Goal: Task Accomplishment & Management: Manage account settings

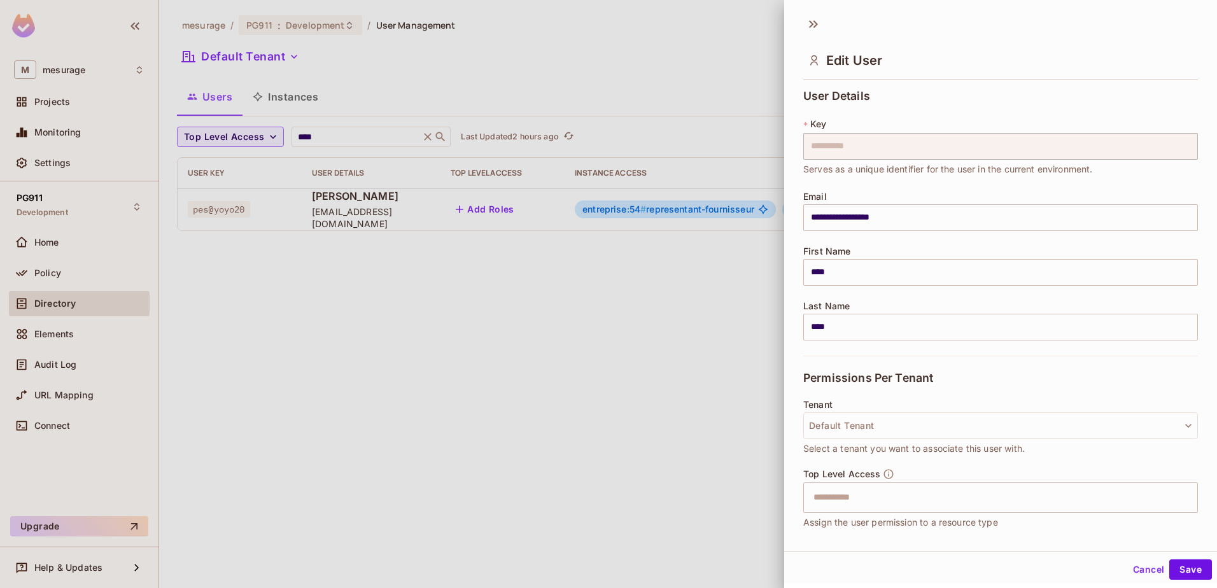
scroll to position [274, 0]
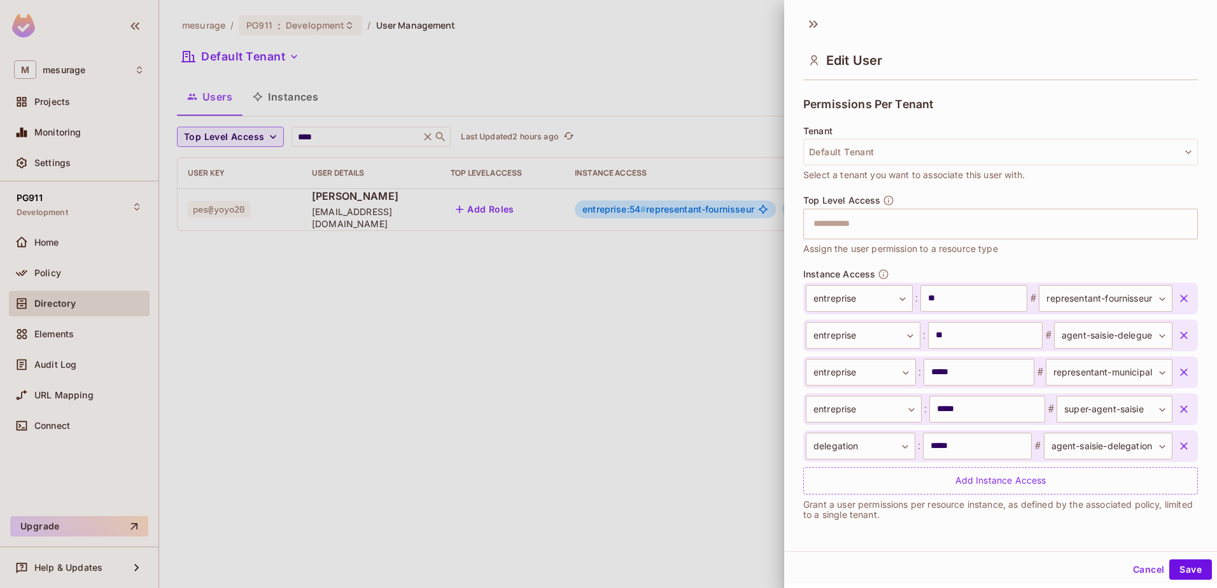
click at [411, 321] on div at bounding box center [608, 294] width 1217 height 588
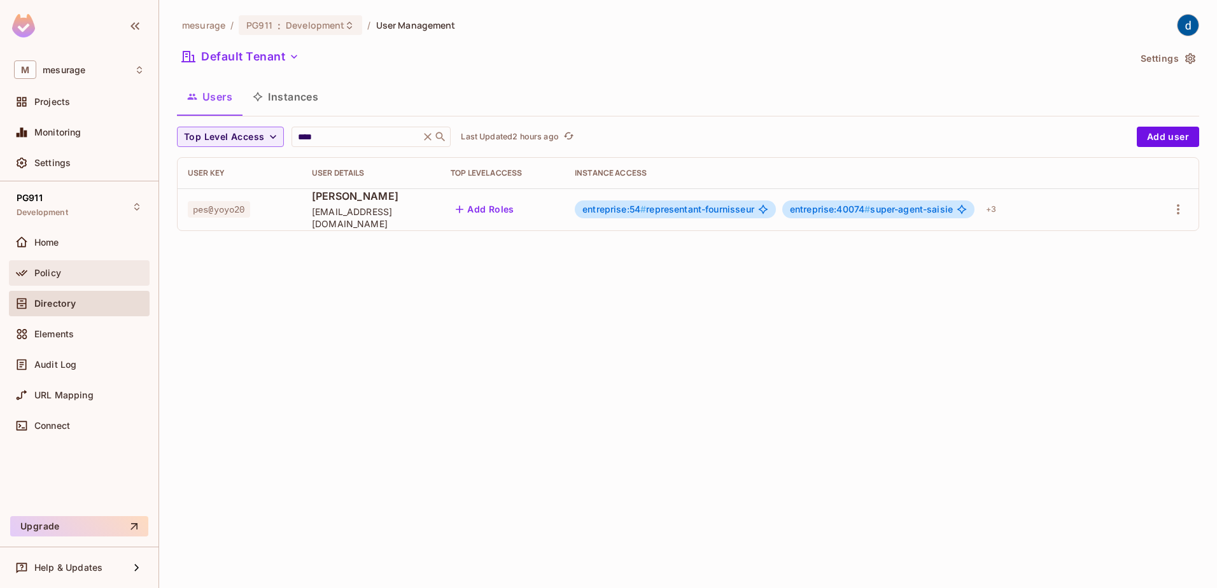
click at [50, 272] on span "Policy" at bounding box center [47, 273] width 27 height 10
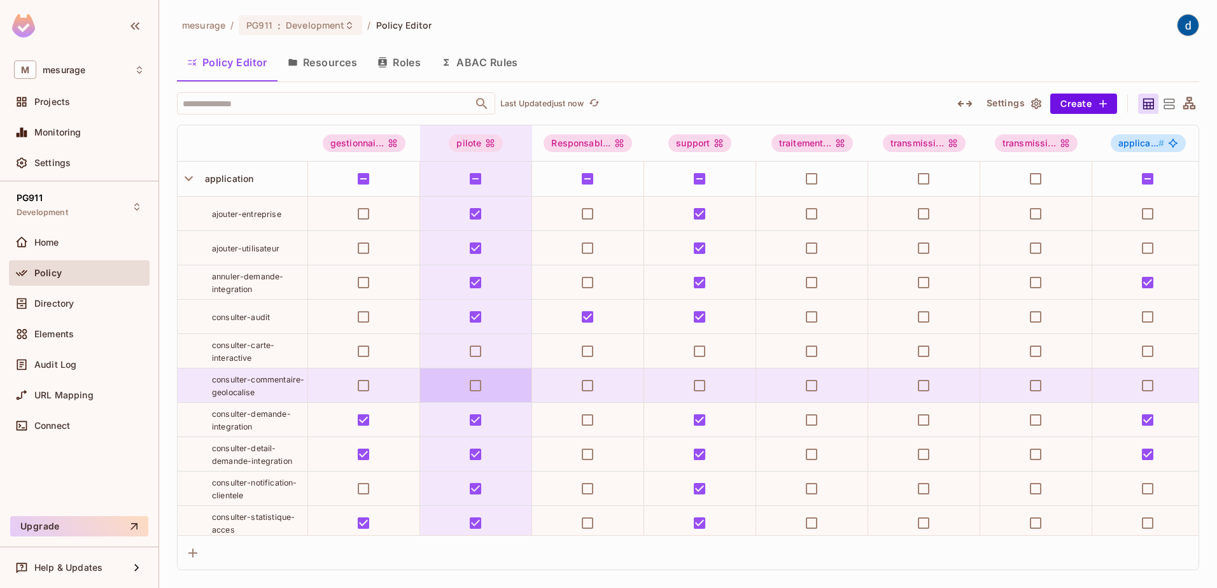
scroll to position [507, 0]
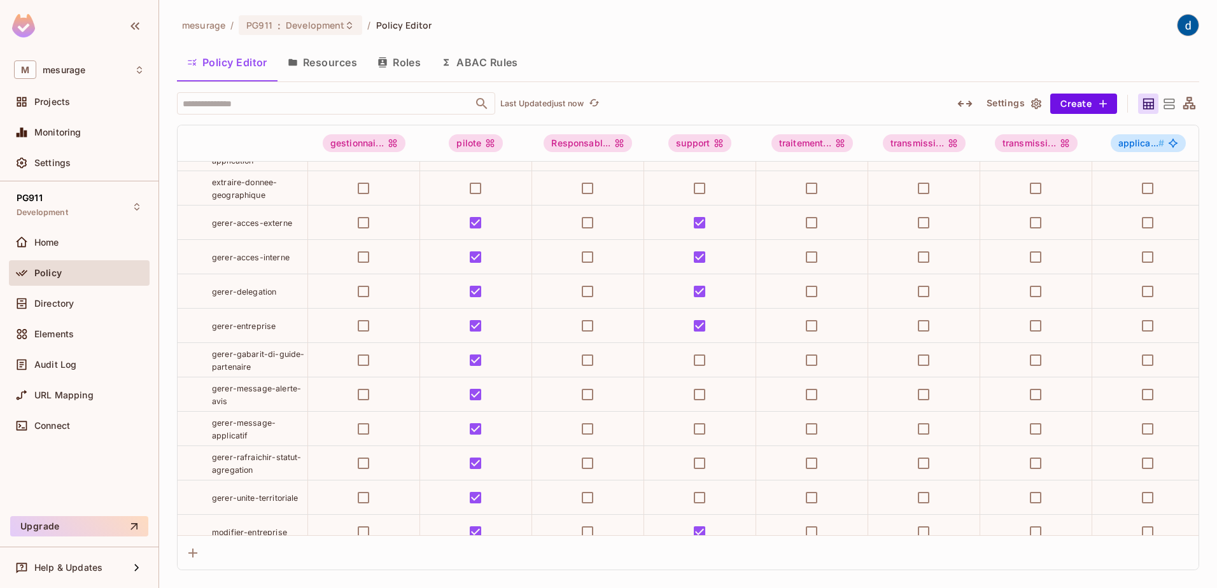
click at [246, 297] on span "gerer-delegation" at bounding box center [244, 292] width 64 height 10
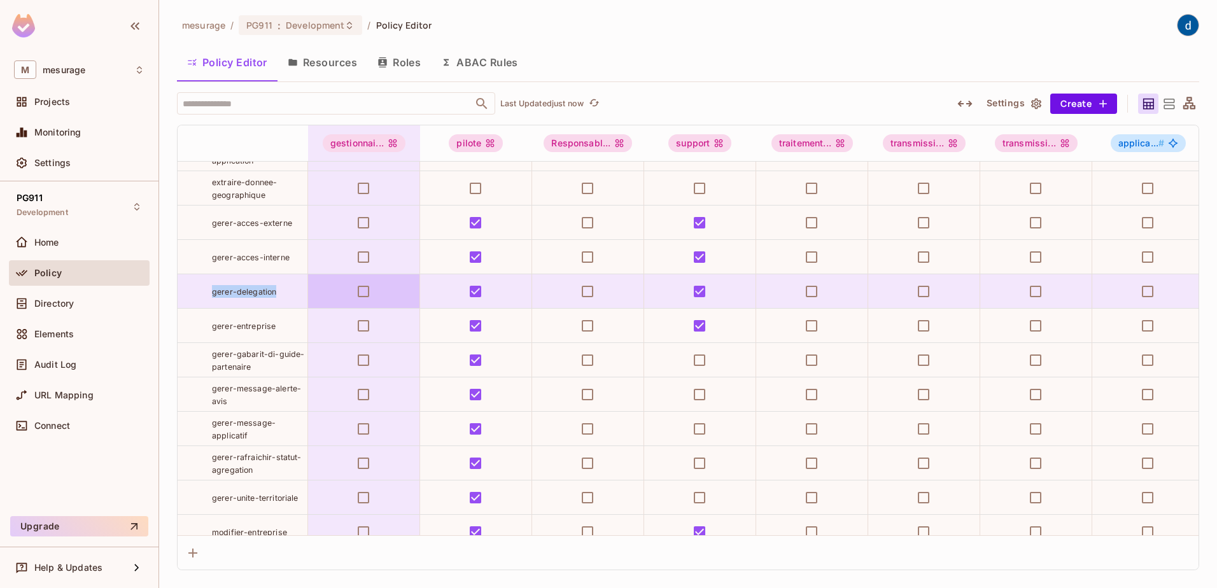
copy tr "gerer-delegation"
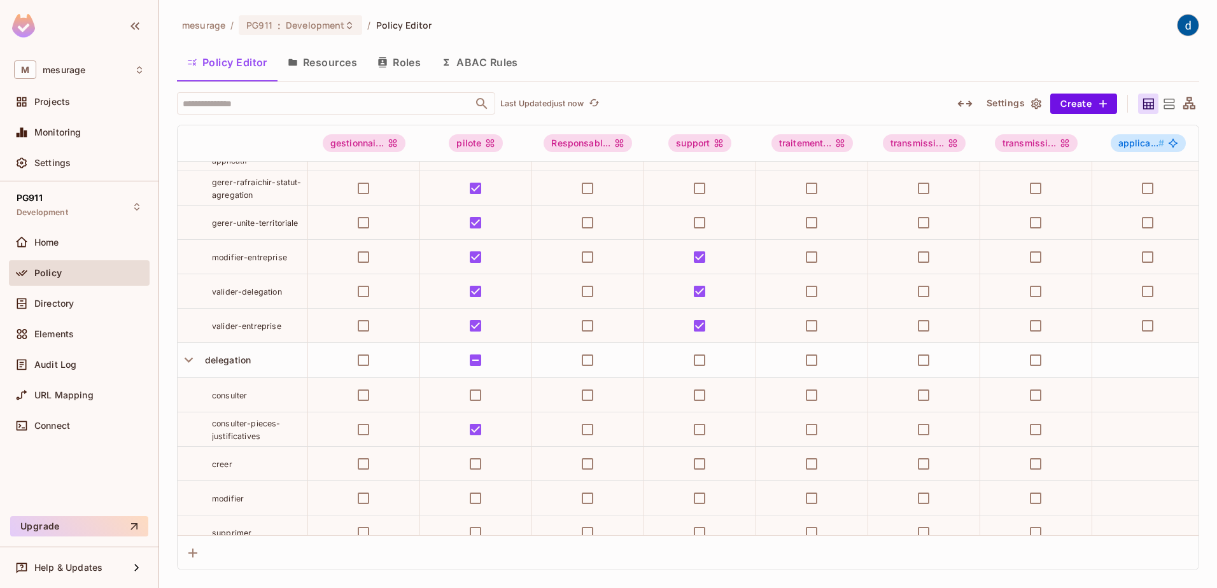
scroll to position [1092, 0]
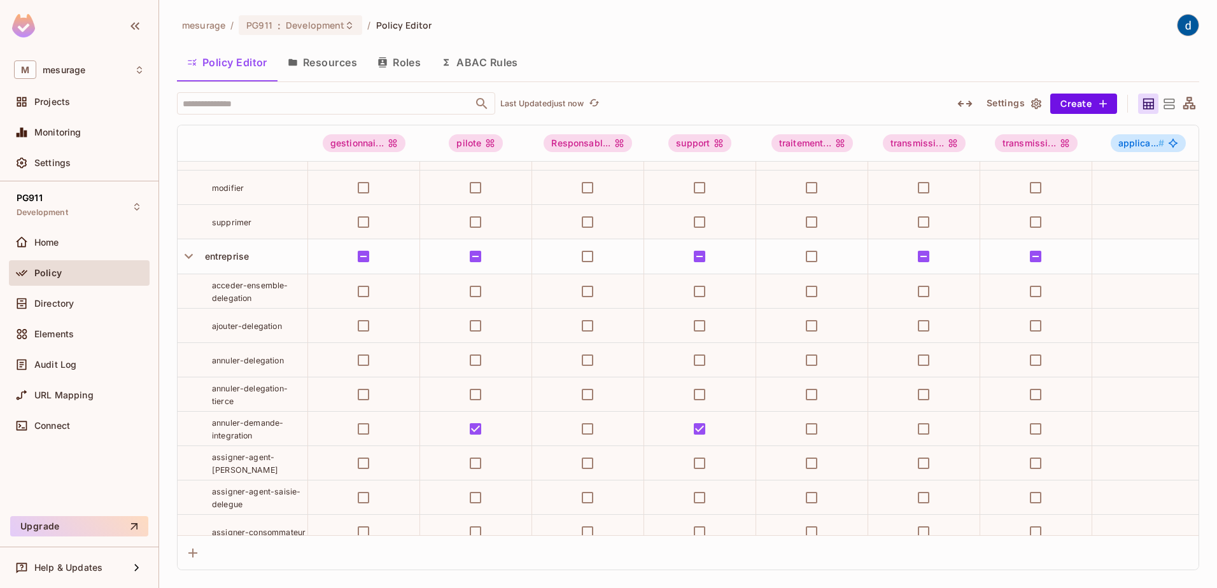
click at [246, 303] on span "acceder-ensemble-delegation" at bounding box center [250, 292] width 76 height 22
drag, startPoint x: 253, startPoint y: 332, endPoint x: 211, endPoint y: 316, distance: 45.2
click at [211, 304] on div "acceder-ensemble-delegation" at bounding box center [243, 291] width 130 height 25
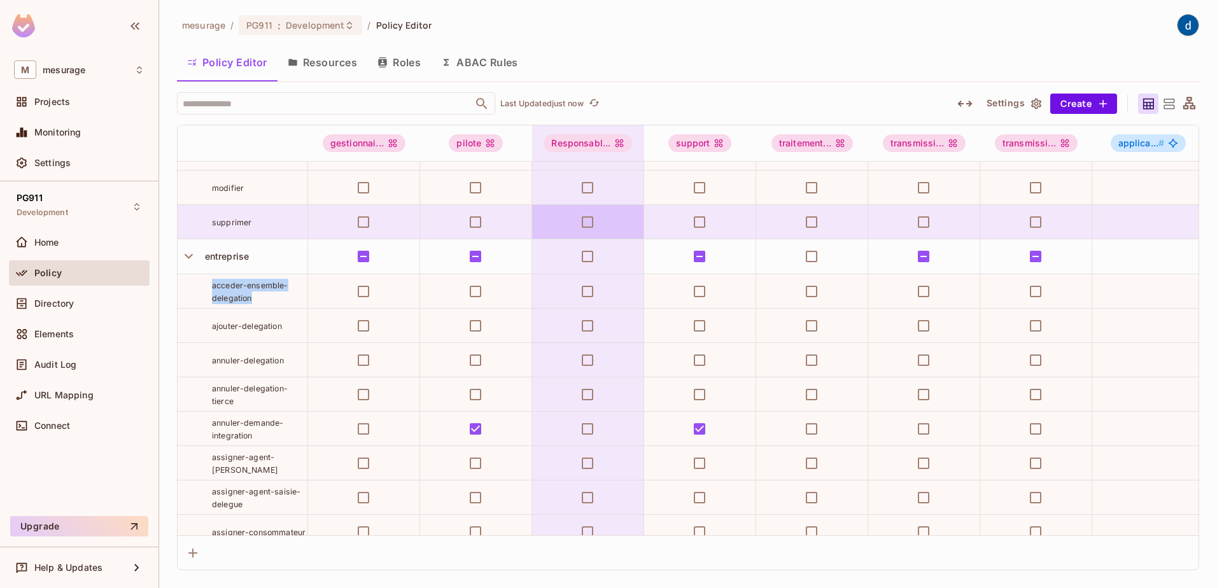
copy span "acceder-ensemble-delegation"
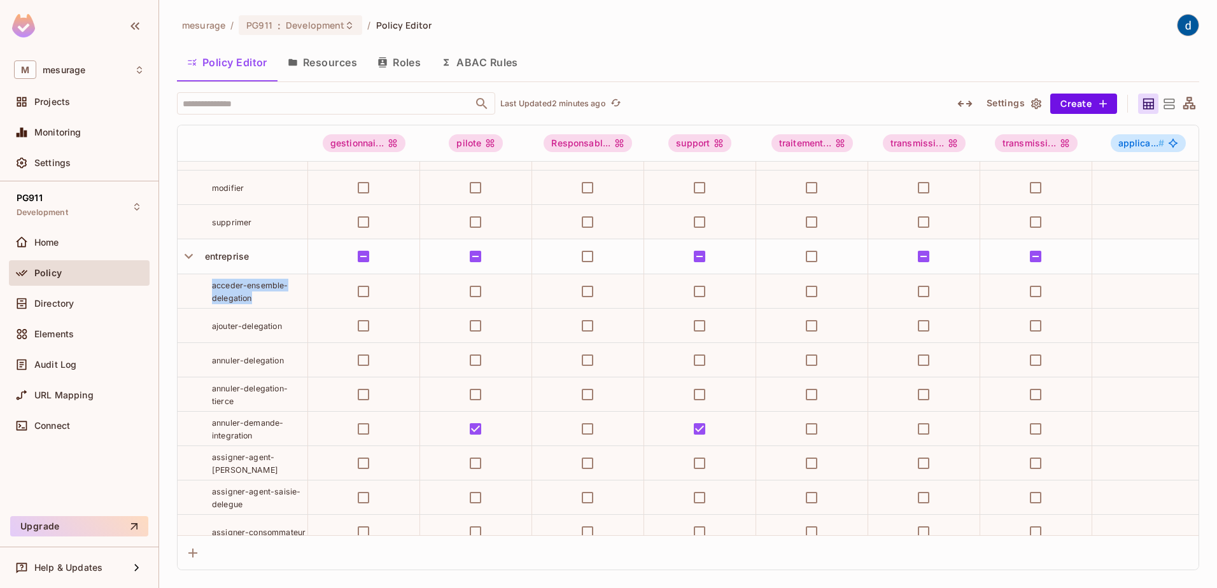
drag, startPoint x: 255, startPoint y: 331, endPoint x: 213, endPoint y: 320, distance: 43.5
click at [213, 304] on div "acceder-ensemble-delegation" at bounding box center [259, 291] width 95 height 25
copy span "acceder-ensemble-delegation"
click at [188, 304] on div "acceder-ensemble-delegation" at bounding box center [243, 291] width 130 height 25
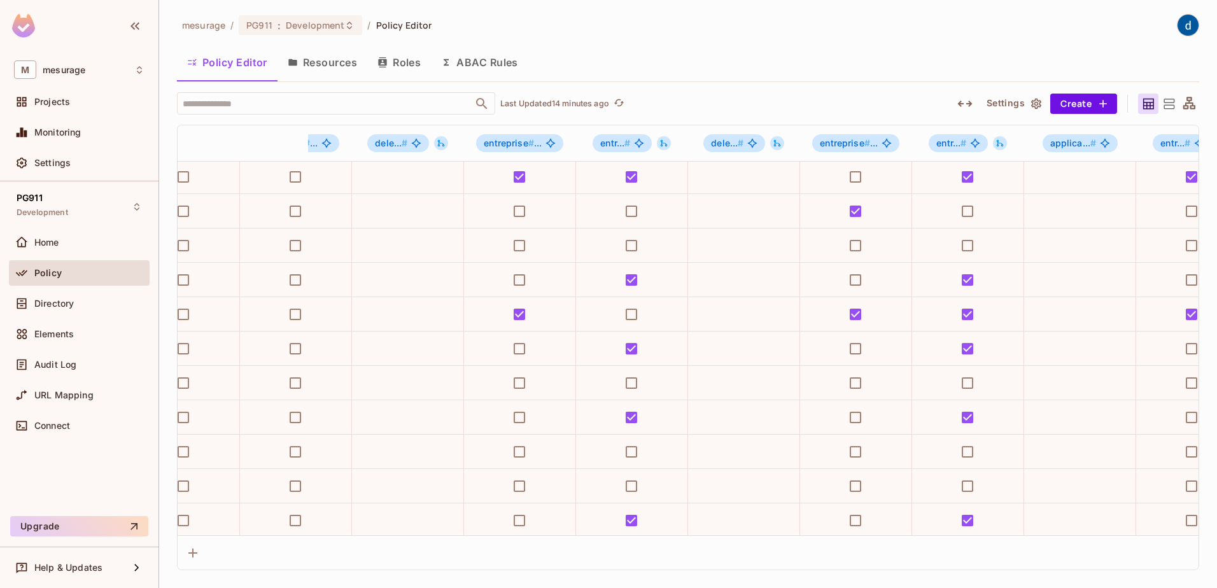
scroll to position [1860, 1932]
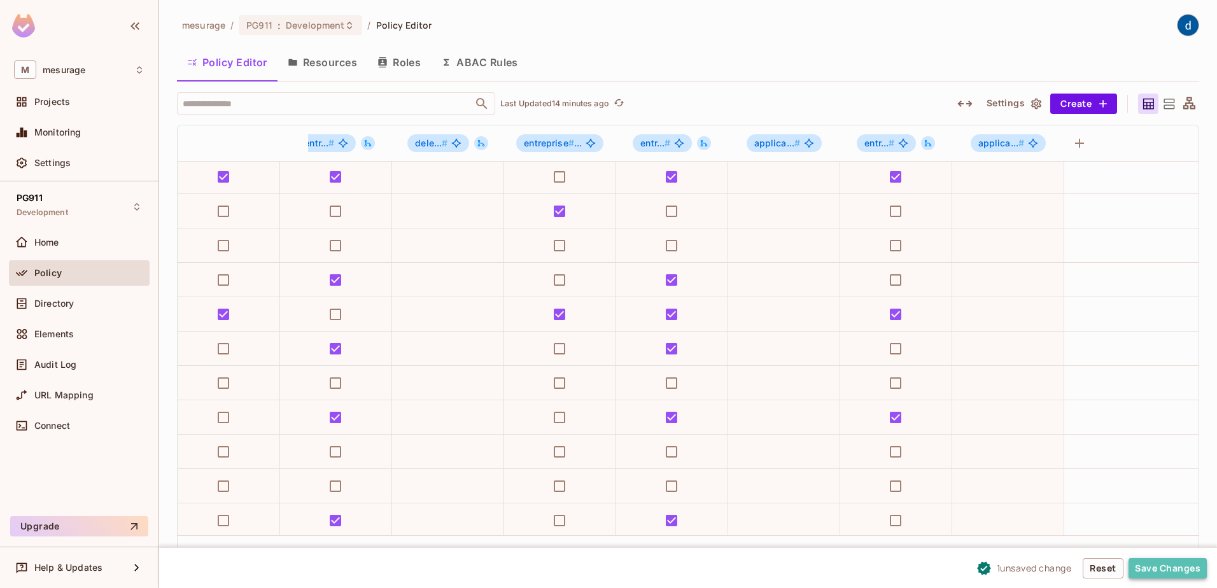
drag, startPoint x: 1183, startPoint y: 570, endPoint x: 1136, endPoint y: 566, distance: 47.9
click at [1183, 570] on button "Save Changes" at bounding box center [1168, 568] width 78 height 20
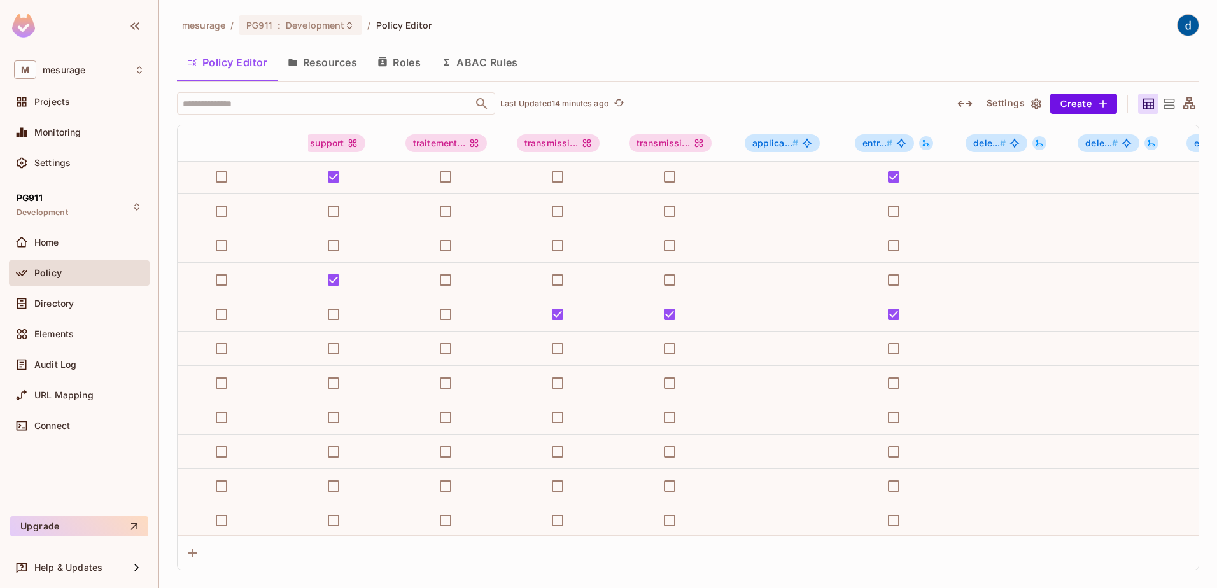
scroll to position [1860, 0]
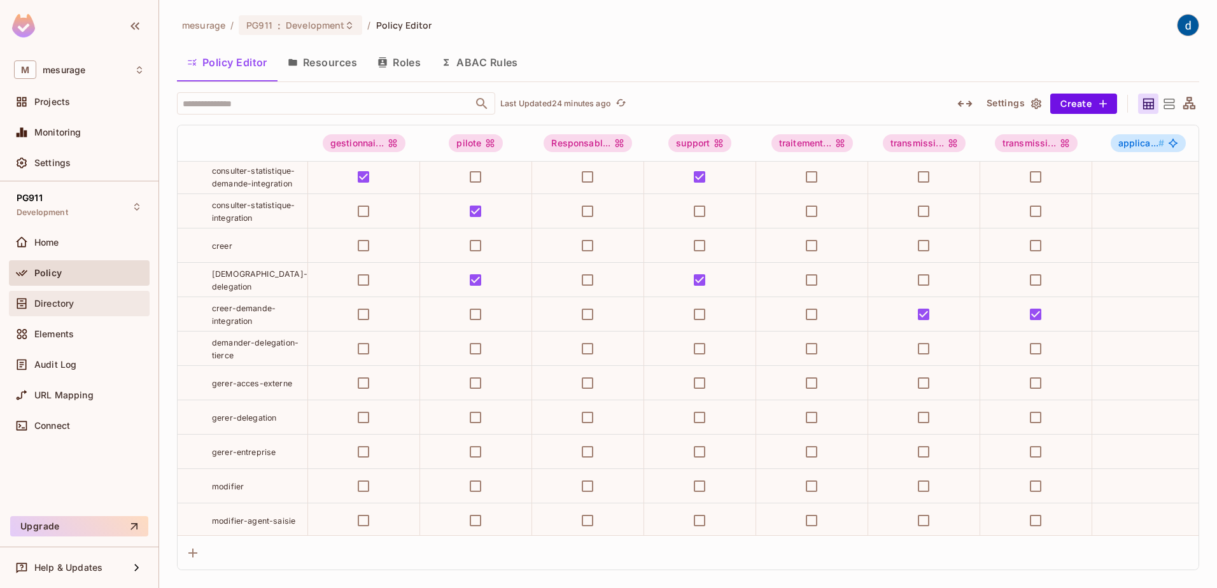
click at [85, 302] on div "Directory" at bounding box center [89, 304] width 110 height 10
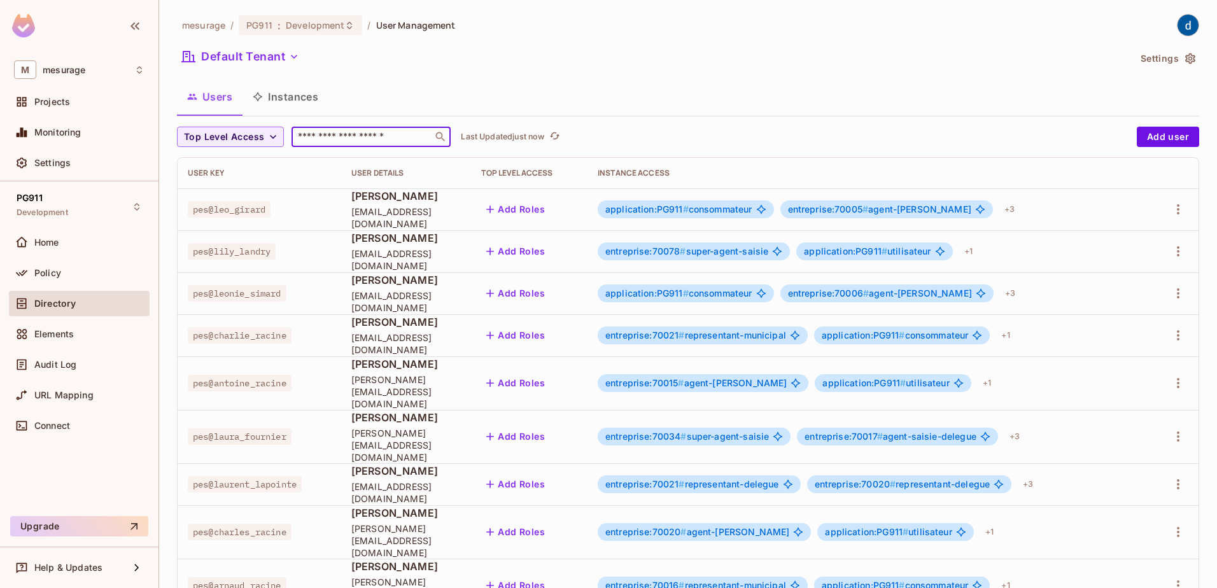
click at [339, 136] on input "text" at bounding box center [362, 136] width 134 height 13
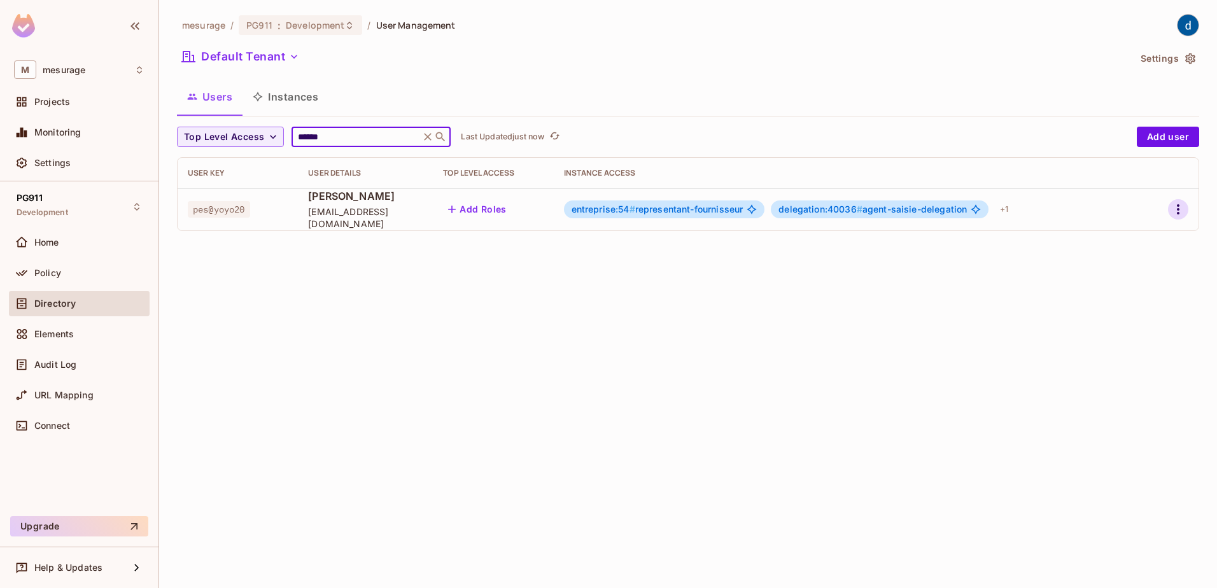
type input "******"
click at [1181, 210] on icon "button" at bounding box center [1178, 209] width 15 height 15
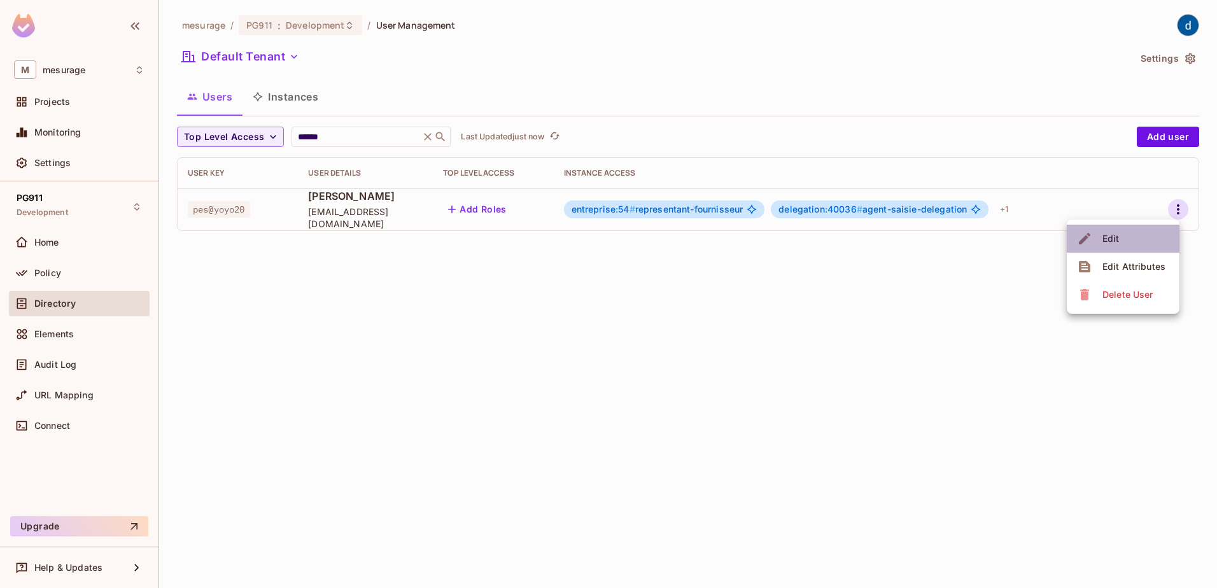
click at [1139, 233] on li "Edit" at bounding box center [1123, 239] width 113 height 28
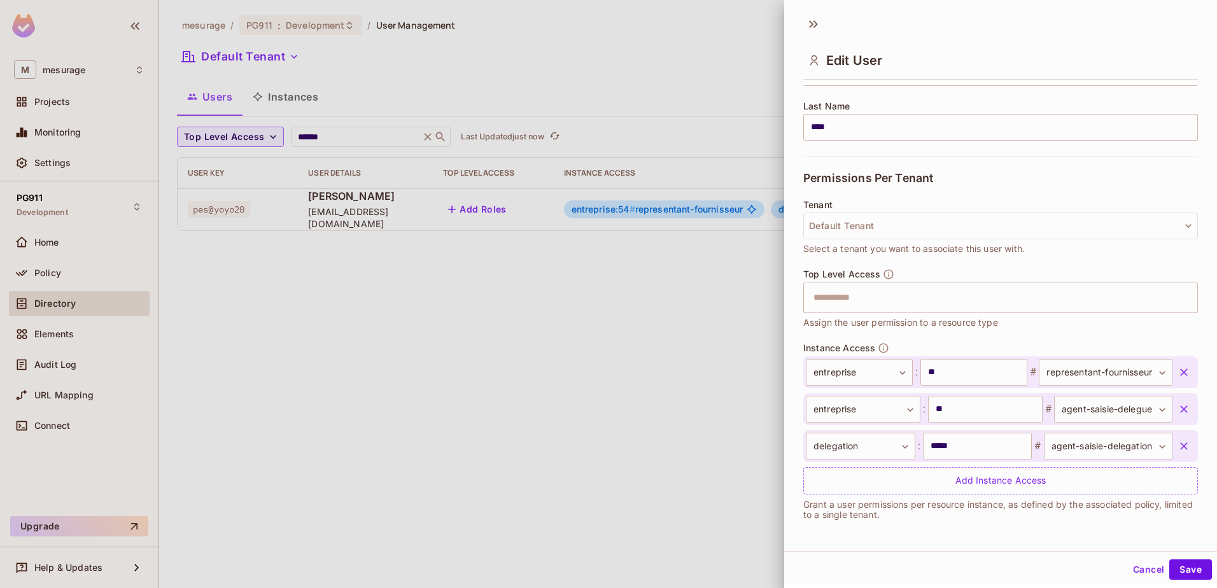
scroll to position [2, 0]
